Goal: Information Seeking & Learning: Learn about a topic

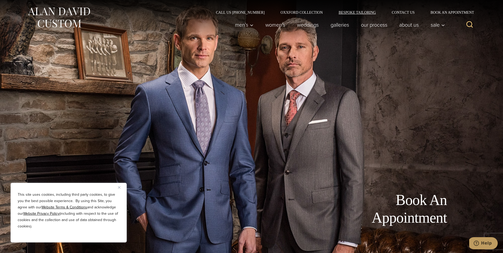
click at [353, 12] on link "Bespoke Tailoring" at bounding box center [357, 13] width 53 height 4
